Goal: Task Accomplishment & Management: Manage account settings

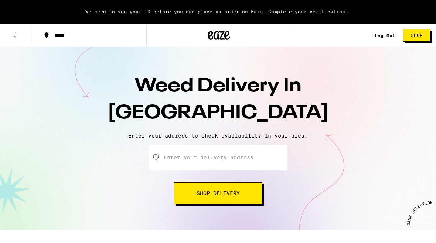
click at [396, 33] on button "Log Out" at bounding box center [384, 36] width 25 height 6
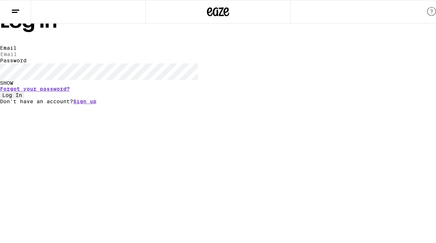
click at [96, 104] on link "Sign up" at bounding box center [84, 102] width 23 height 6
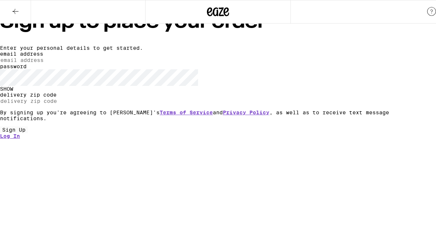
click at [68, 63] on input "email address" at bounding box center [34, 60] width 68 height 7
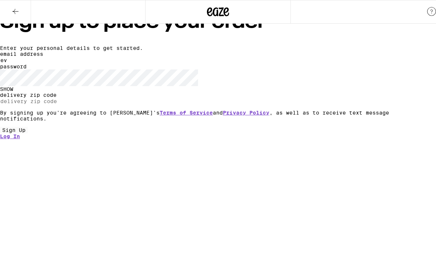
type input "e"
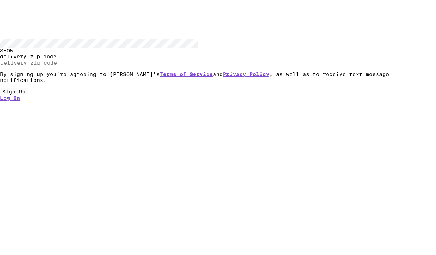
type input "[EMAIL_ADDRESS][DOMAIN_NAME]"
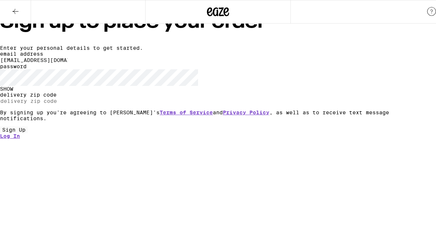
click at [68, 104] on input "delivery zip code" at bounding box center [34, 101] width 68 height 7
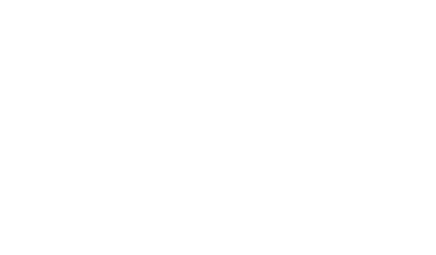
type input "94061"
click at [213, 110] on link "Terms of Service" at bounding box center [185, 113] width 53 height 6
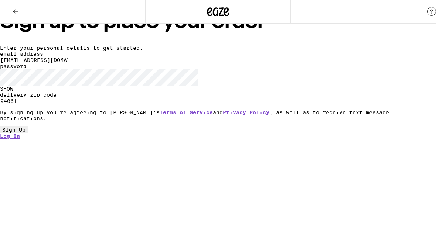
click at [28, 133] on button "Sign Up" at bounding box center [14, 130] width 28 height 7
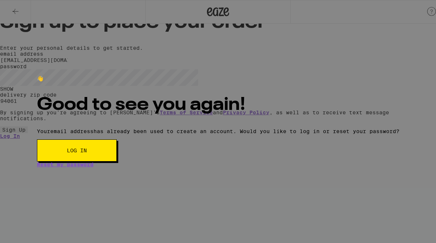
click at [117, 162] on button "Log in" at bounding box center [77, 151] width 80 height 22
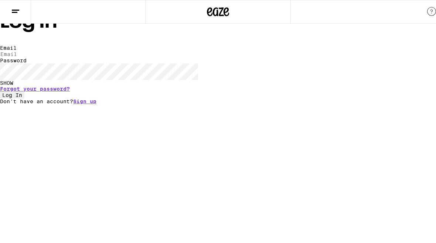
click at [68, 58] on input "Email" at bounding box center [34, 54] width 68 height 7
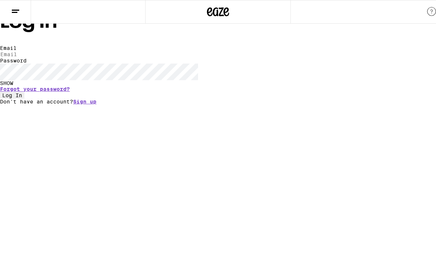
click at [68, 58] on input "Email" at bounding box center [34, 54] width 68 height 7
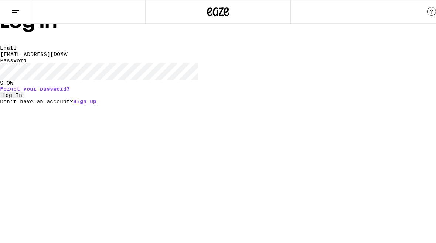
type input "[EMAIL_ADDRESS][DOMAIN_NAME]"
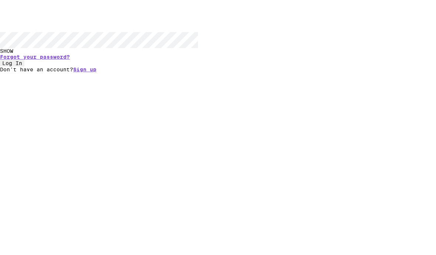
click at [24, 99] on button "Log In" at bounding box center [12, 95] width 24 height 7
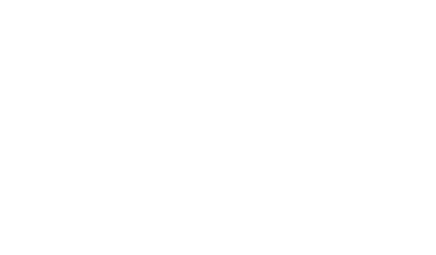
click at [185, 69] on form "Email Email [EMAIL_ADDRESS][DOMAIN_NAME] Password Password SHOW Forgot your pas…" at bounding box center [218, 96] width 436 height 54
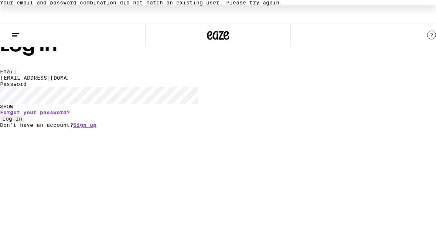
click at [24, 122] on button "Log In" at bounding box center [12, 119] width 24 height 7
click at [208, 128] on html "Your email and password combination did not match an existing user. Please try …" at bounding box center [218, 64] width 436 height 128
click at [22, 122] on span "Log In" at bounding box center [12, 119] width 20 height 6
click at [24, 122] on button "Log In" at bounding box center [12, 119] width 24 height 7
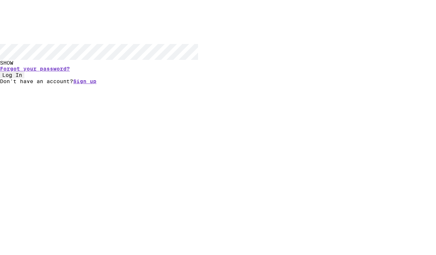
click at [311, 104] on div "SHOW" at bounding box center [218, 107] width 436 height 6
click at [70, 110] on link "Forgot your password?" at bounding box center [35, 113] width 70 height 6
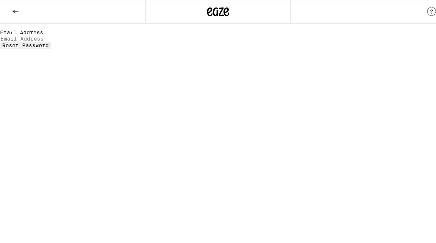
click at [51, 49] on button "Reset Password" at bounding box center [25, 45] width 51 height 7
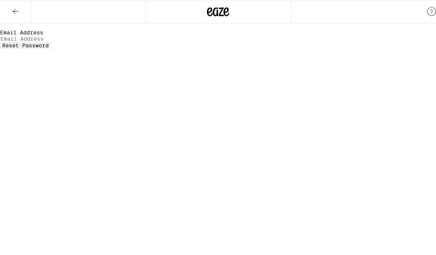
click at [30, 49] on div "Reset Your Password Email Address Reset Password" at bounding box center [218, 27] width 436 height 44
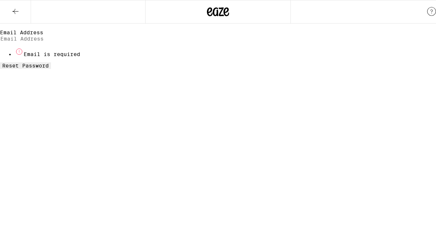
click at [25, 69] on div "Reset Your Password Email Address Email is required Reset Password" at bounding box center [218, 37] width 436 height 64
click at [68, 42] on input "Email Address" at bounding box center [34, 38] width 68 height 7
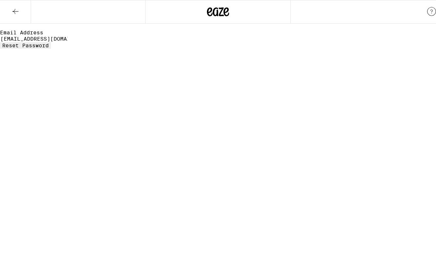
type input "[EMAIL_ADDRESS][DOMAIN_NAME]"
click at [51, 49] on button "Reset Password" at bounding box center [25, 45] width 51 height 7
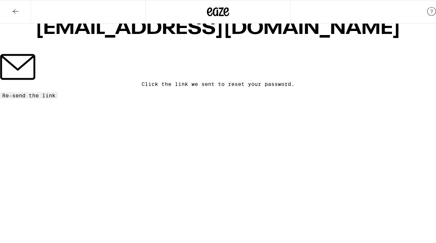
click at [16, 4] on button at bounding box center [15, 11] width 31 height 23
